Goal: Use online tool/utility: Utilize a website feature to perform a specific function

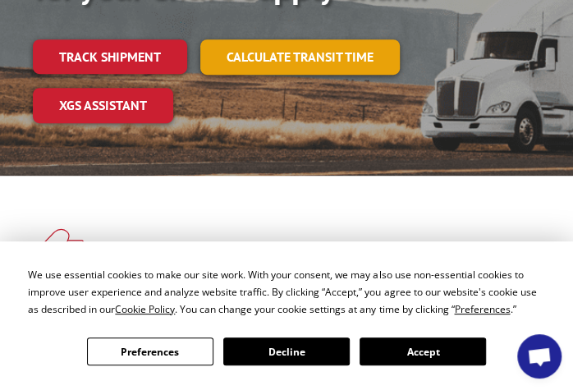
scroll to position [234, 0]
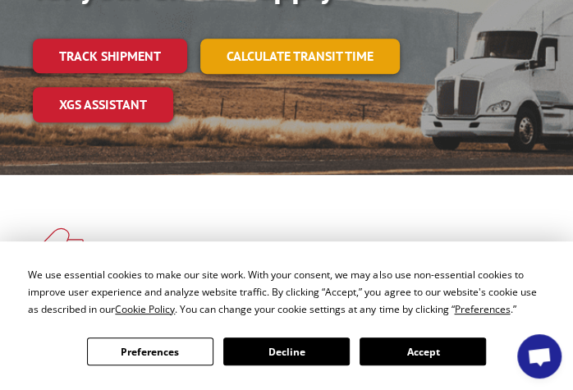
click at [269, 52] on link "Calculate transit time" at bounding box center [300, 56] width 200 height 35
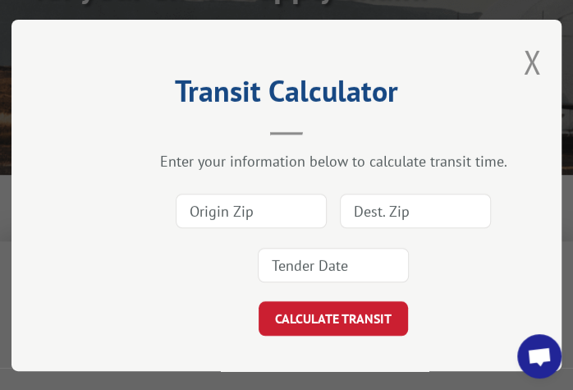
drag, startPoint x: 222, startPoint y: 211, endPoint x: 209, endPoint y: 208, distance: 13.6
click at [215, 209] on input at bounding box center [251, 211] width 151 height 35
type input "30755"
click at [366, 207] on input at bounding box center [415, 211] width 151 height 35
type input "55128"
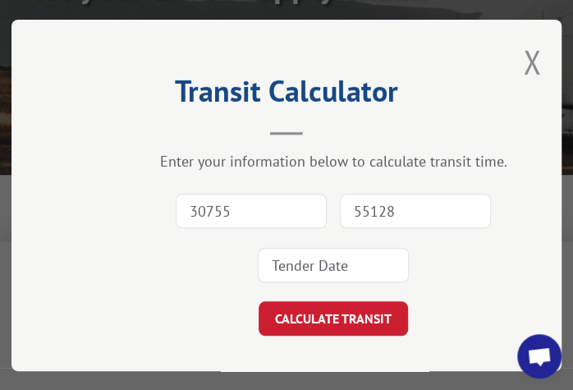
click at [327, 265] on input at bounding box center [333, 265] width 151 height 35
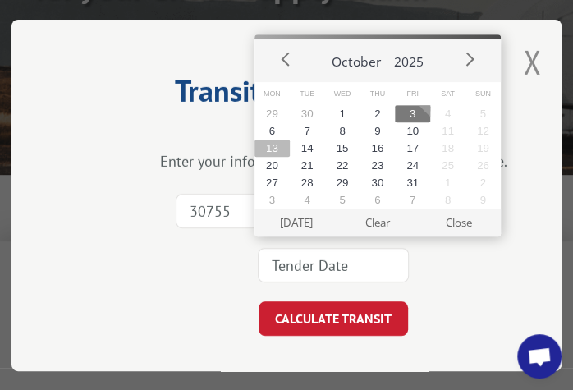
click at [274, 145] on button "13" at bounding box center [272, 148] width 35 height 17
type input "[DATE]"
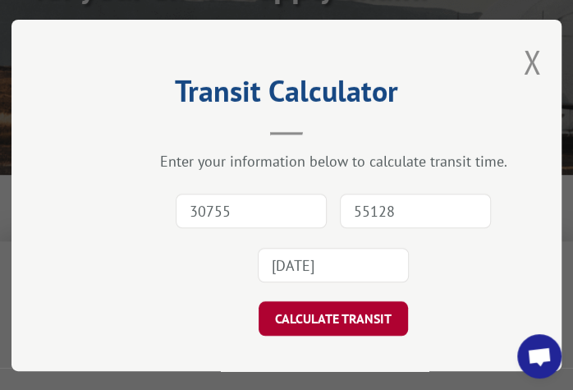
click at [317, 315] on button "CALCULATE TRANSIT" at bounding box center [334, 319] width 150 height 35
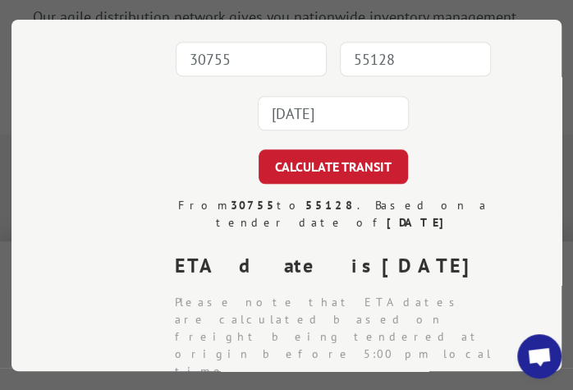
scroll to position [0, 0]
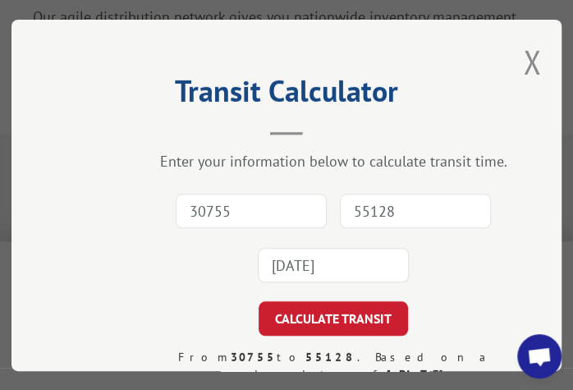
click at [524, 62] on button "Close modal" at bounding box center [532, 62] width 18 height 44
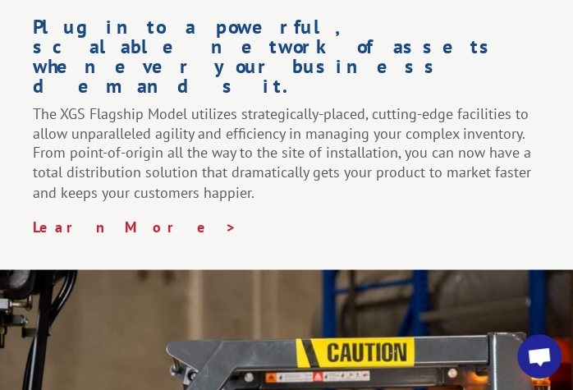
scroll to position [2630, 0]
